Goal: Transaction & Acquisition: Book appointment/travel/reservation

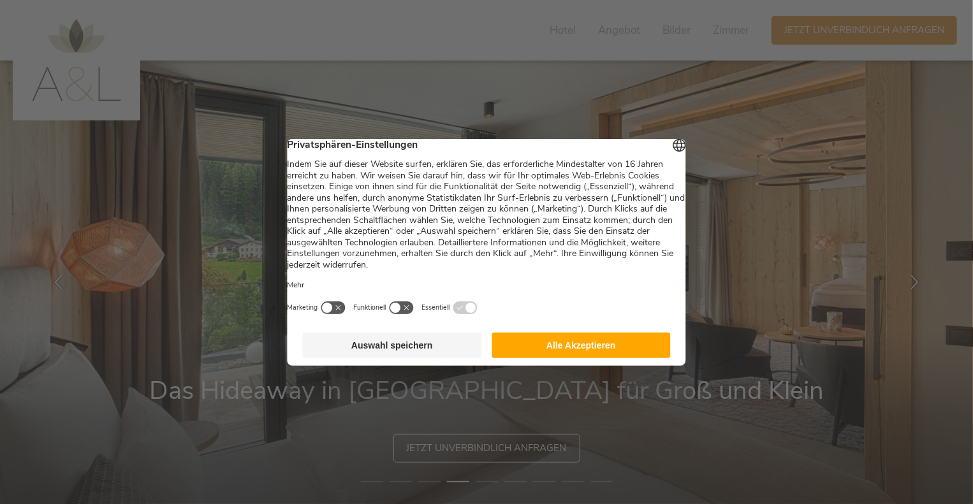
click at [429, 354] on button "Auswahl speichern" at bounding box center [392, 346] width 179 height 26
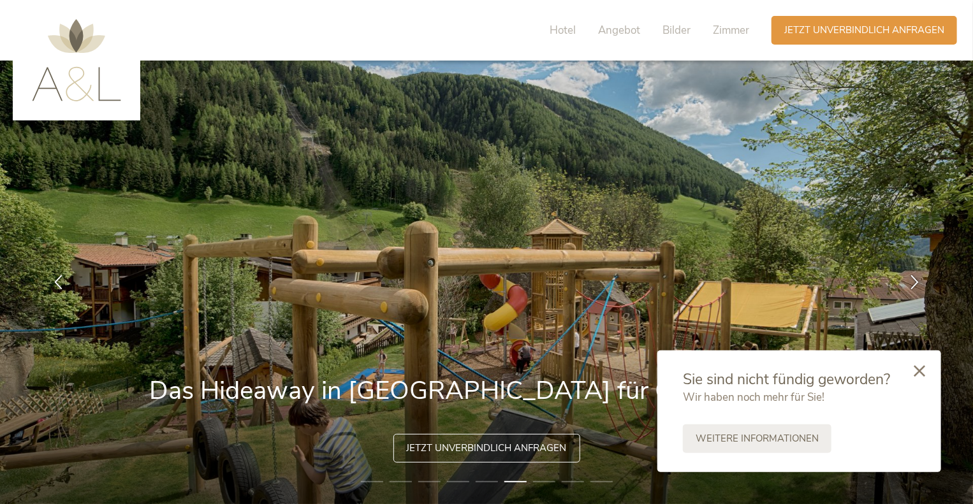
click at [920, 371] on icon at bounding box center [919, 370] width 11 height 11
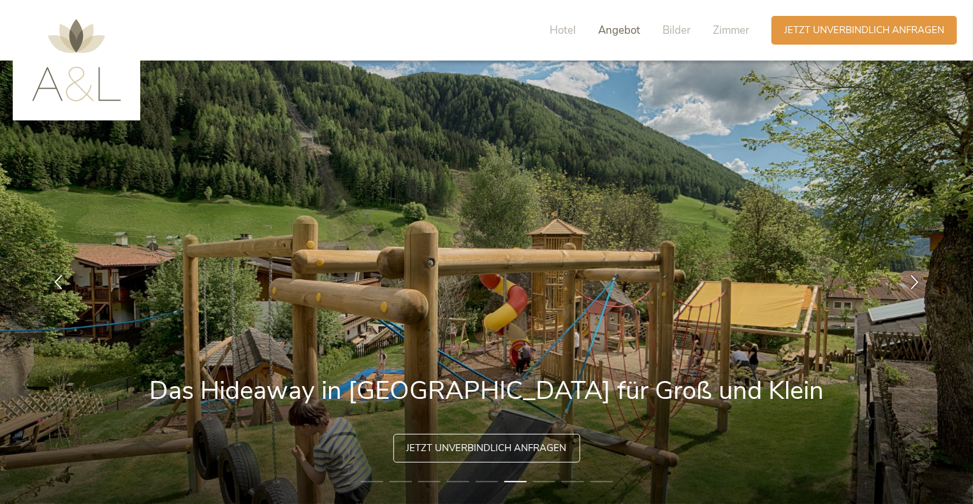
click at [620, 25] on span "Angebot" at bounding box center [619, 30] width 42 height 15
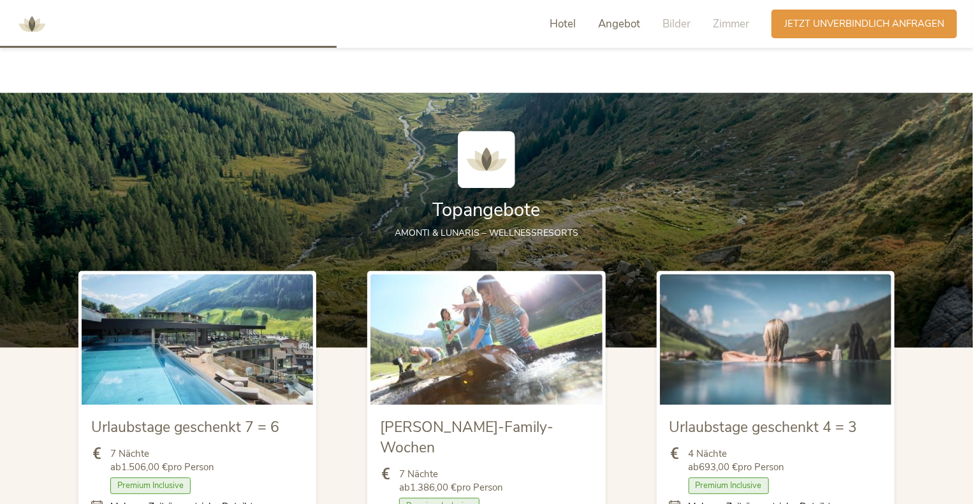
scroll to position [1306, 0]
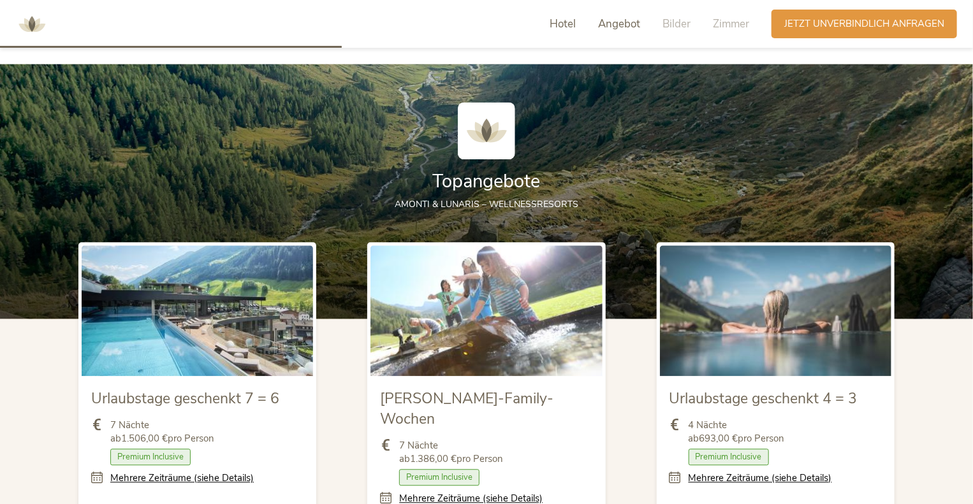
click at [558, 25] on span "Hotel" at bounding box center [563, 24] width 26 height 15
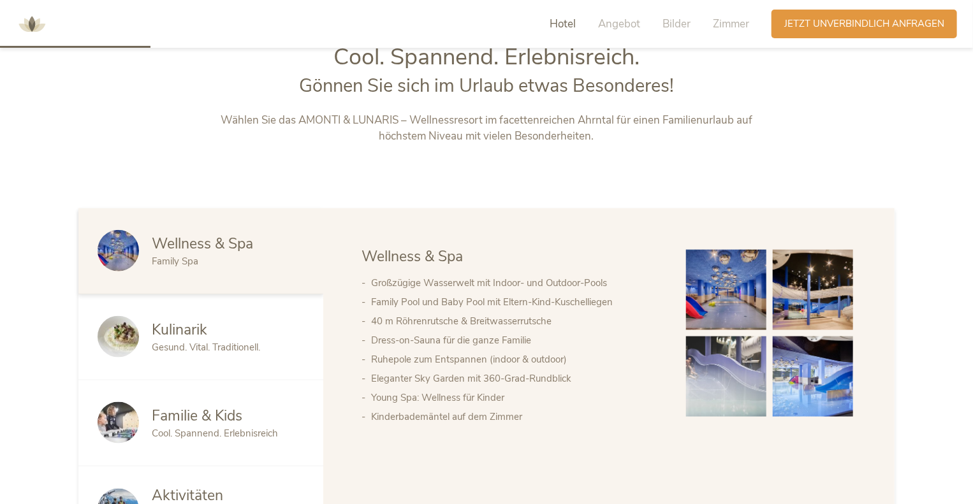
scroll to position [574, 0]
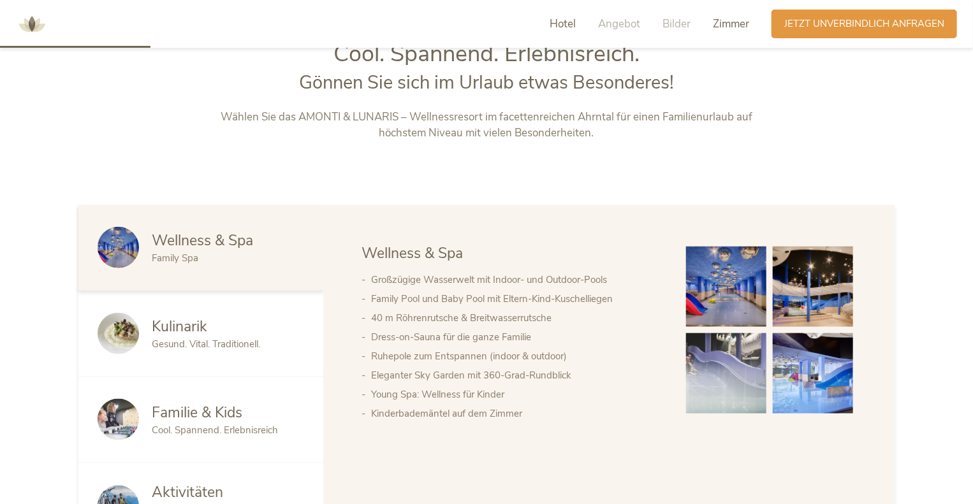
click at [728, 25] on span "Zimmer" at bounding box center [731, 24] width 36 height 15
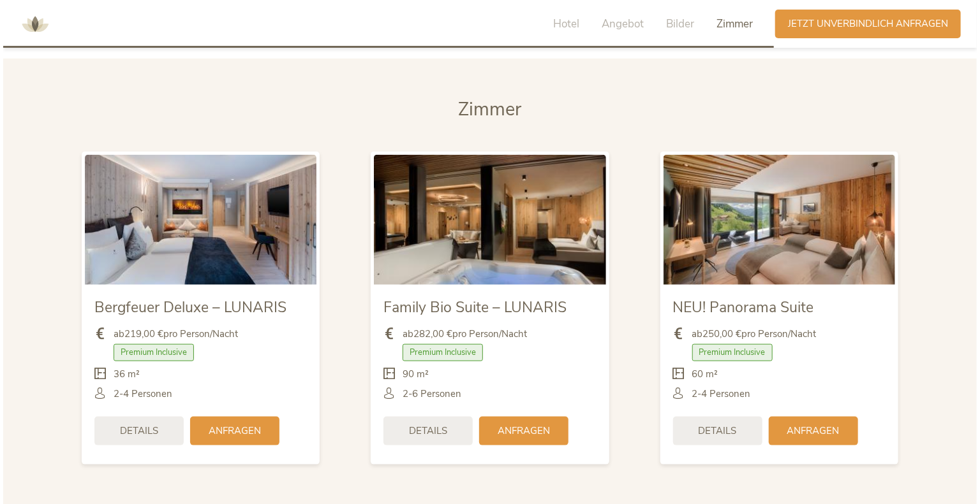
scroll to position [2936, 0]
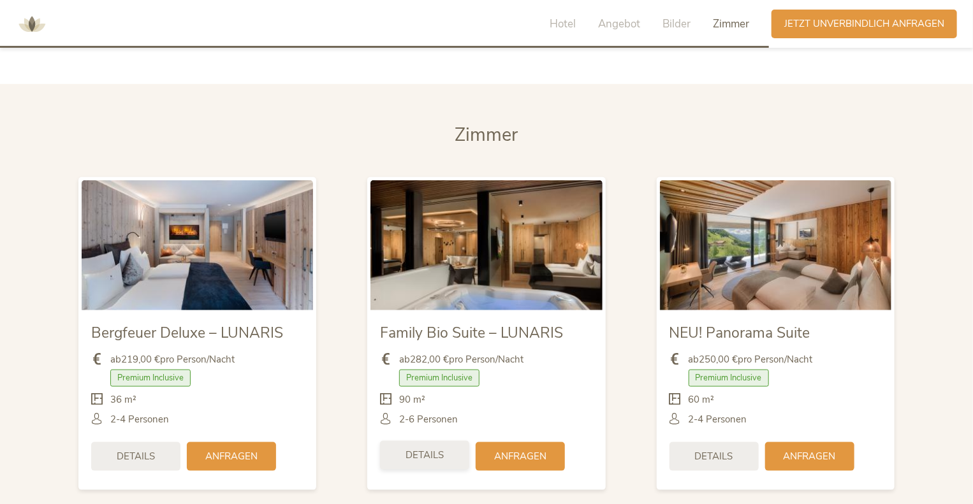
click at [425, 449] on span "Details" at bounding box center [425, 455] width 38 height 13
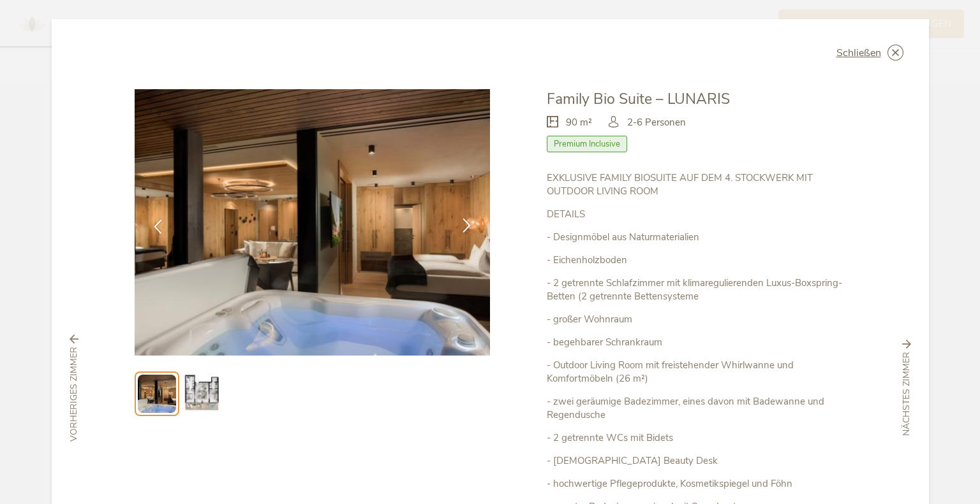
click at [460, 232] on icon at bounding box center [466, 225] width 15 height 15
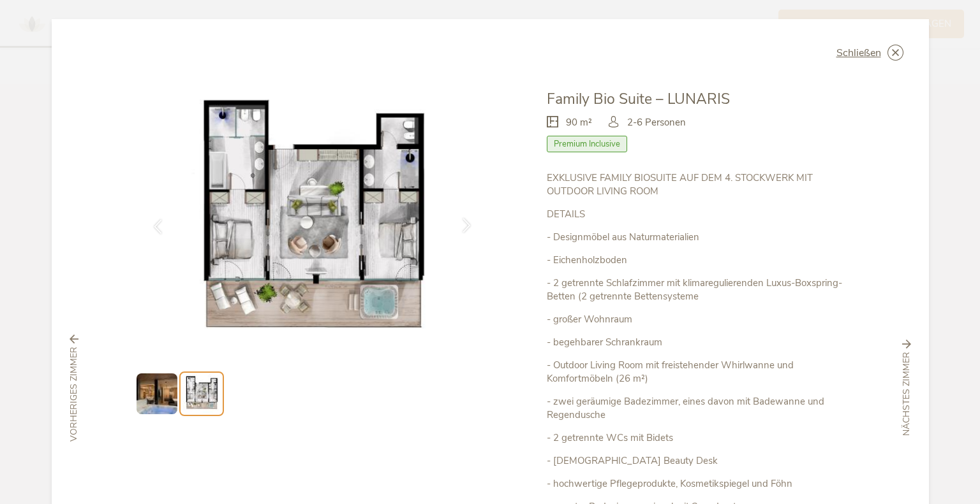
click at [460, 232] on icon at bounding box center [466, 225] width 15 height 15
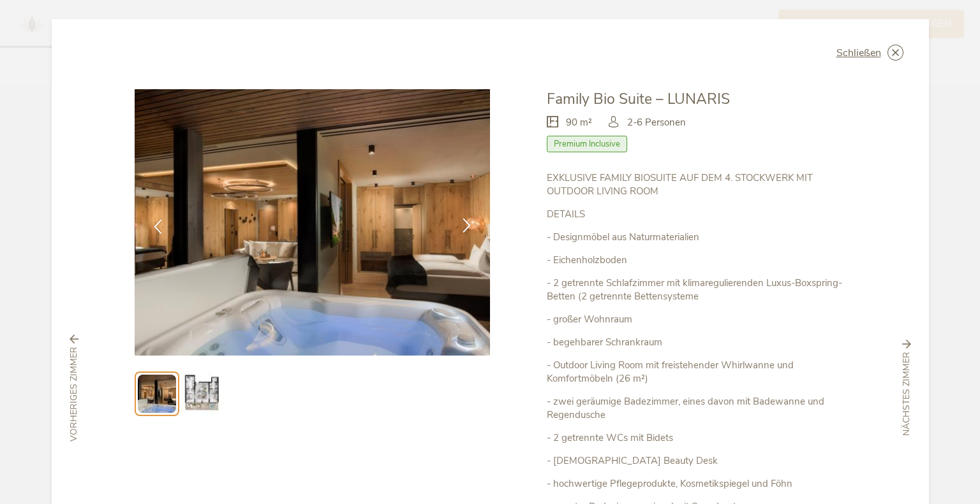
click at [460, 232] on icon at bounding box center [466, 225] width 15 height 15
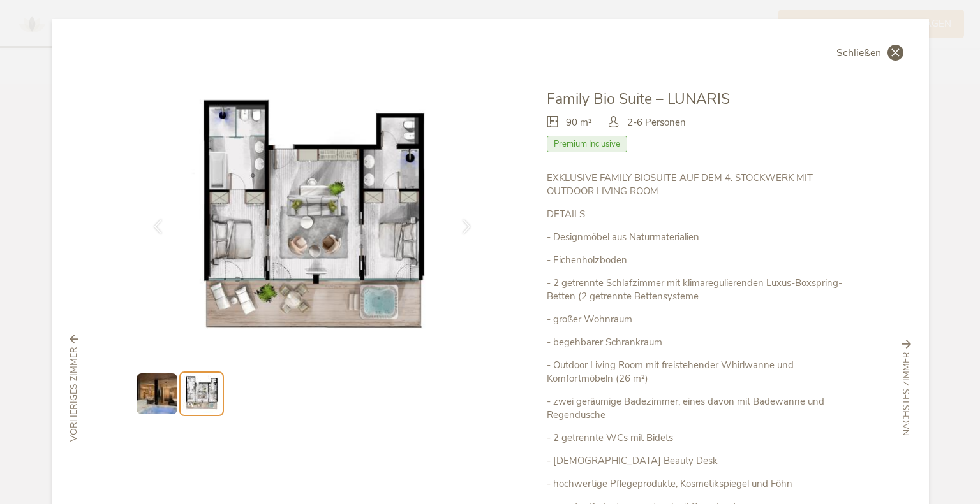
click at [871, 50] on span "Schließen" at bounding box center [858, 53] width 45 height 10
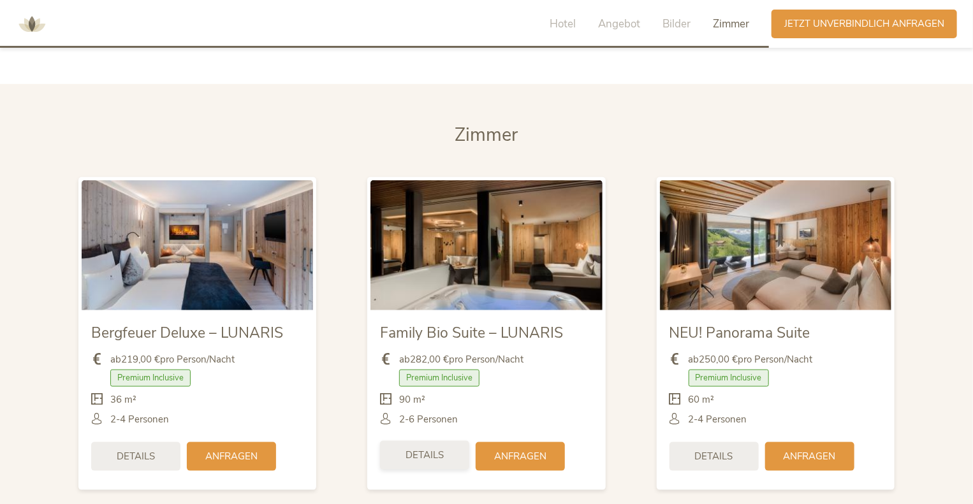
click at [448, 441] on div "Details" at bounding box center [424, 455] width 89 height 29
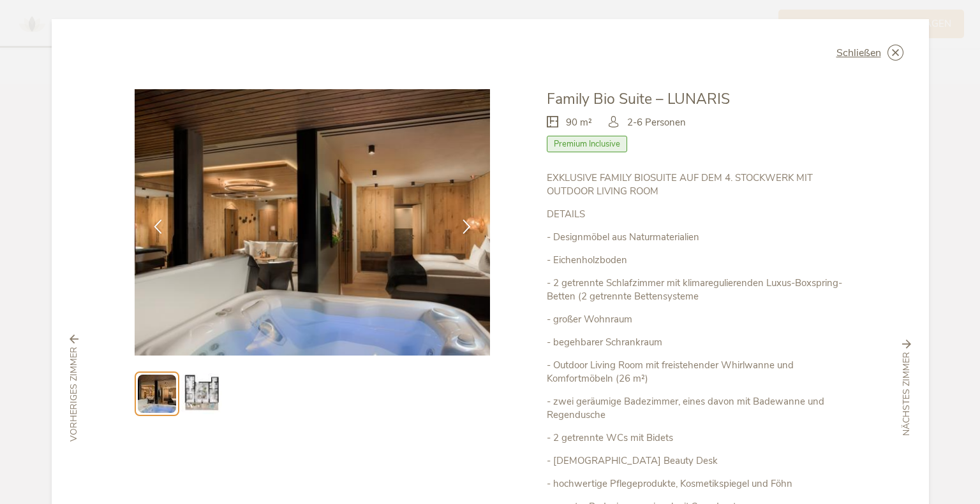
click at [587, 373] on p "- Outdoor Living Room mit freistehender Whirlwanne und Komfortmöbeln (26 m²)" at bounding box center [696, 372] width 298 height 27
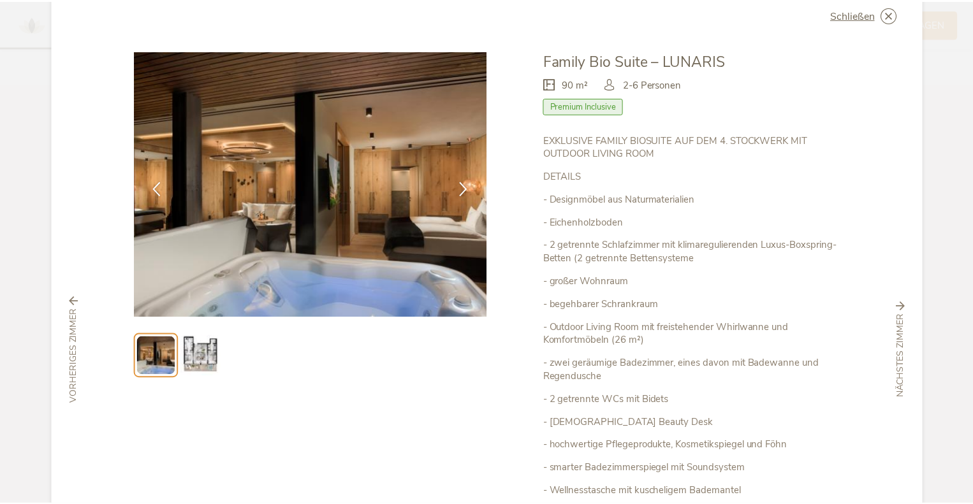
scroll to position [0, 0]
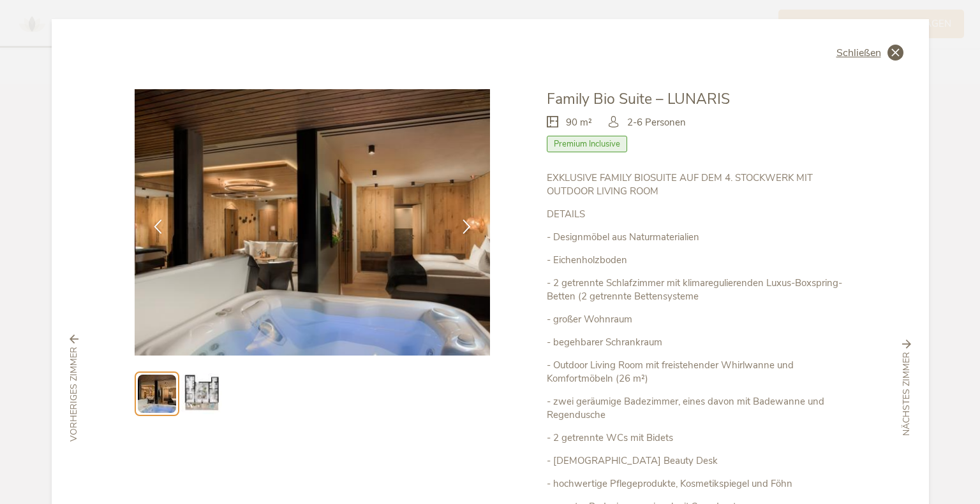
click at [896, 54] on icon at bounding box center [895, 53] width 16 height 16
